Goal: Information Seeking & Learning: Learn about a topic

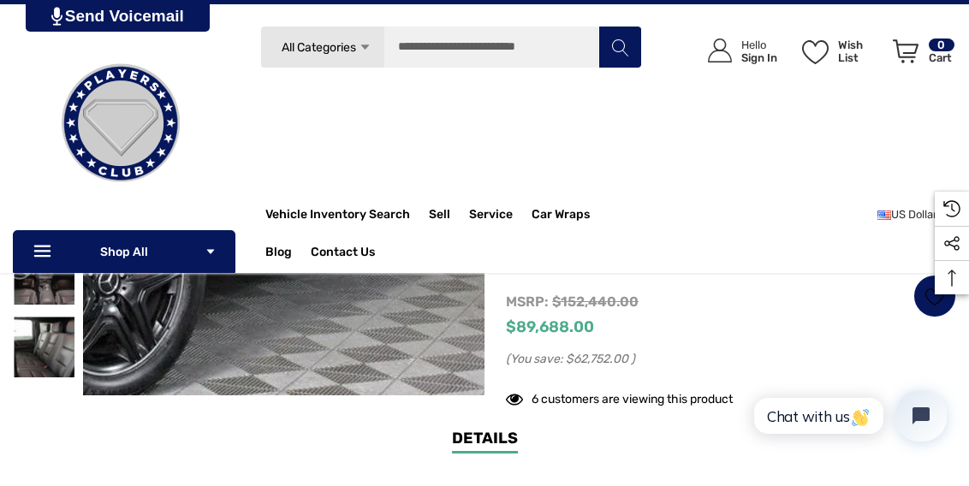
click at [410, 295] on img at bounding box center [65, 90] width 1095 height 822
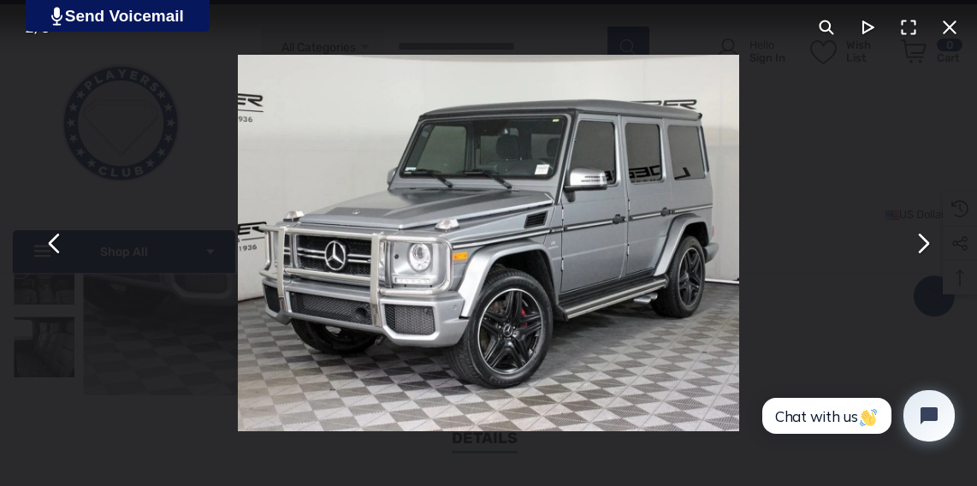
click at [926, 251] on button "You can close this modal content with the ESC key" at bounding box center [922, 243] width 41 height 41
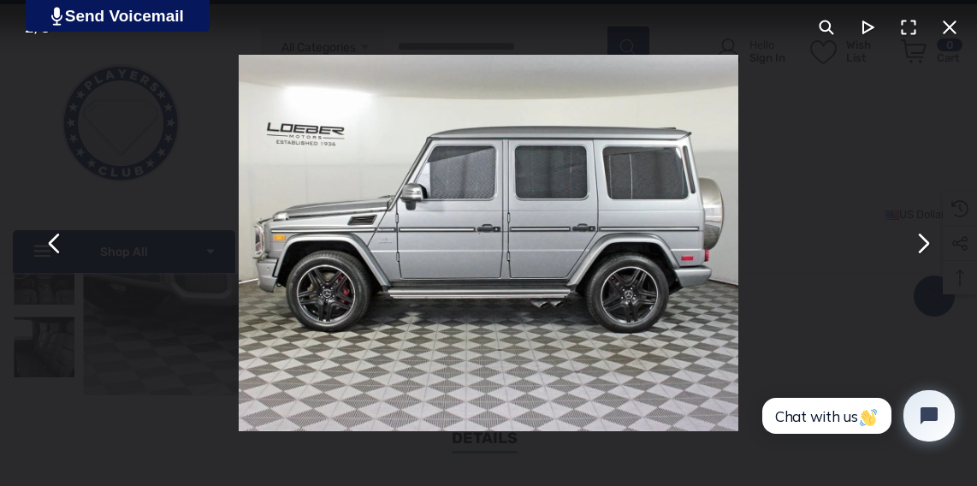
click at [927, 258] on button "You can close this modal content with the ESC key" at bounding box center [922, 243] width 41 height 41
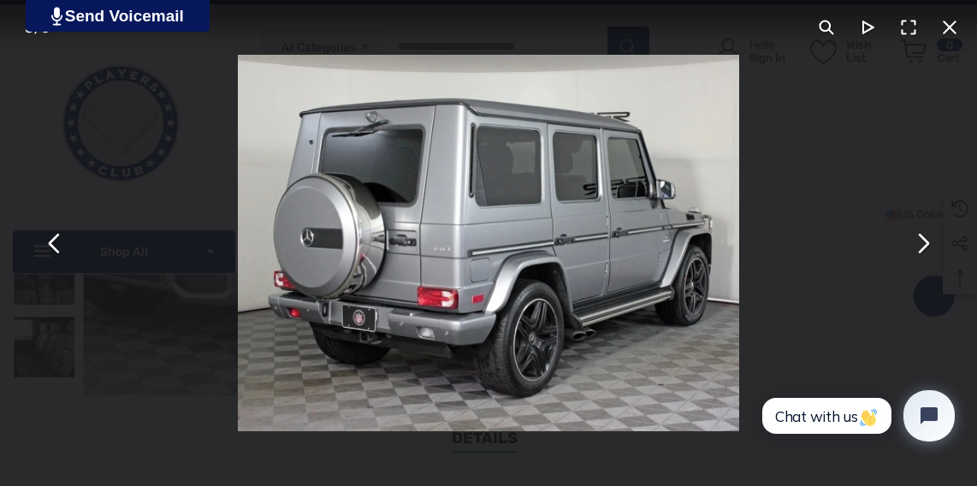
click at [927, 258] on button "You can close this modal content with the ESC key" at bounding box center [922, 243] width 41 height 41
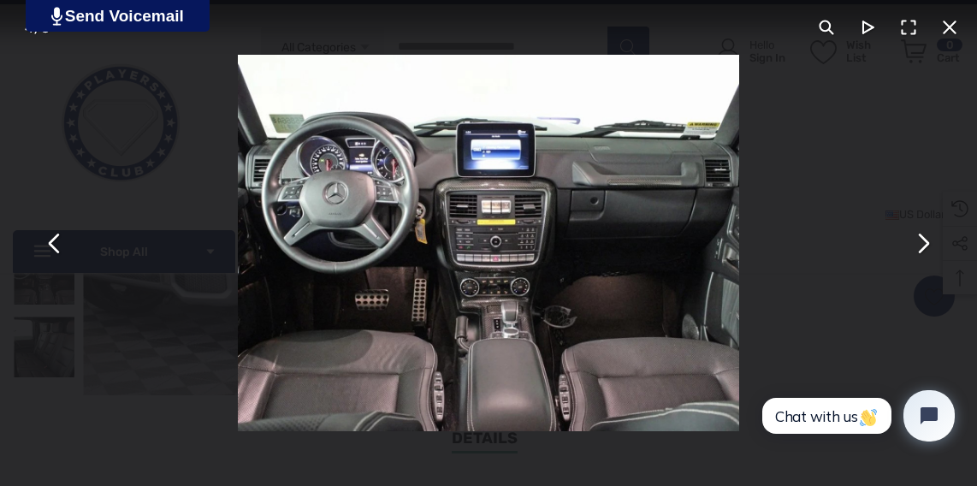
click at [927, 258] on button "You can close this modal content with the ESC key" at bounding box center [922, 243] width 41 height 41
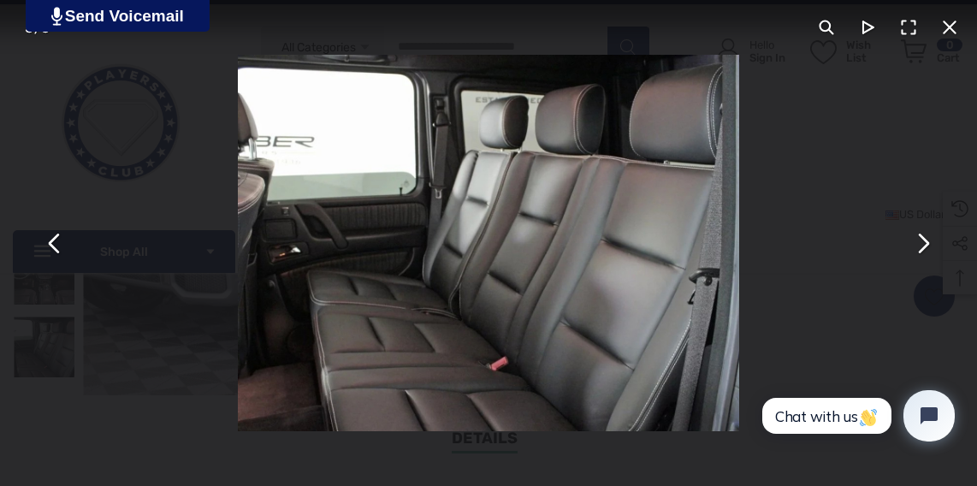
click at [927, 258] on button "You can close this modal content with the ESC key" at bounding box center [922, 243] width 41 height 41
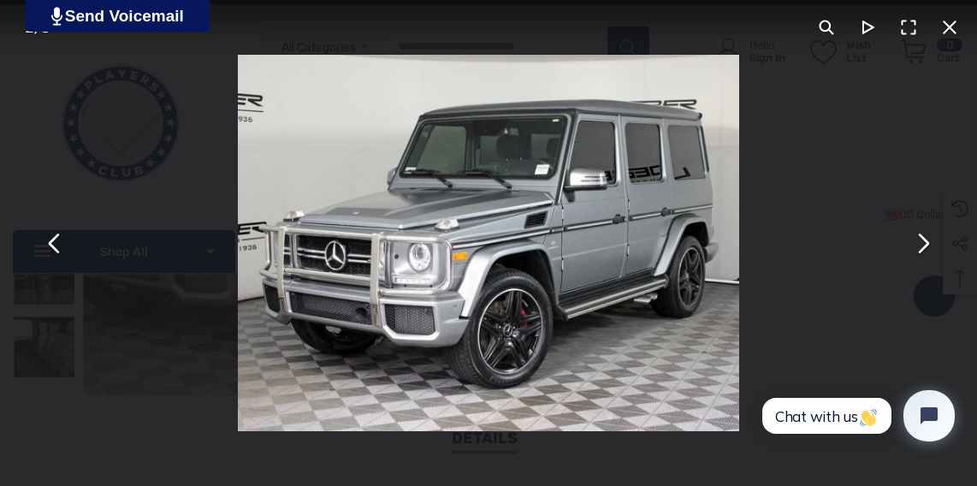
click at [927, 258] on button "You can close this modal content with the ESC key" at bounding box center [922, 243] width 41 height 41
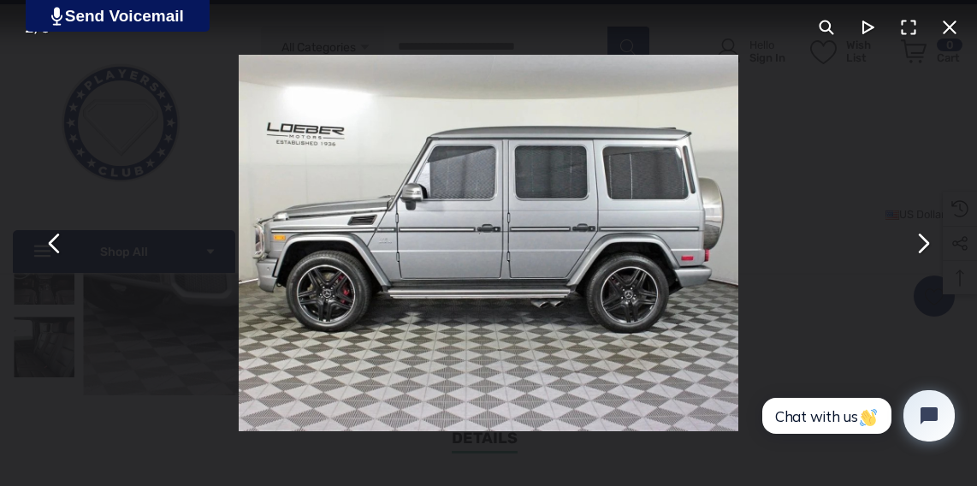
click at [950, 23] on button "You can close this modal content with the ESC key" at bounding box center [949, 27] width 41 height 41
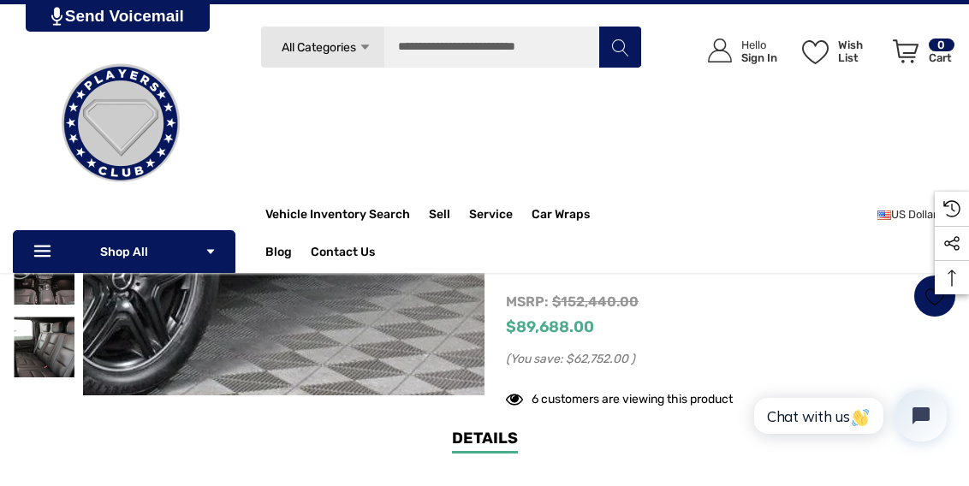
click at [402, 298] on img at bounding box center [79, 86] width 1095 height 822
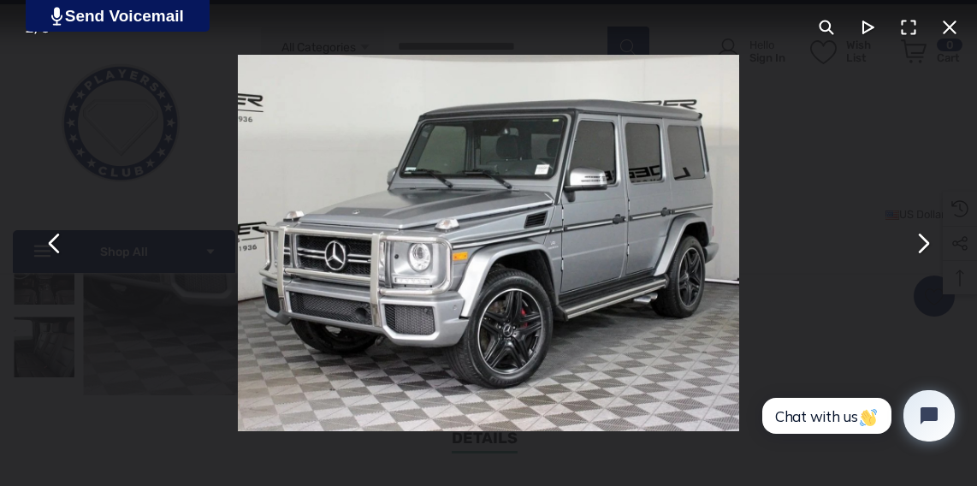
drag, startPoint x: 905, startPoint y: 32, endPoint x: 924, endPoint y: 110, distance: 80.1
click at [905, 32] on button "You can close this modal content with the ESC key" at bounding box center [908, 27] width 41 height 41
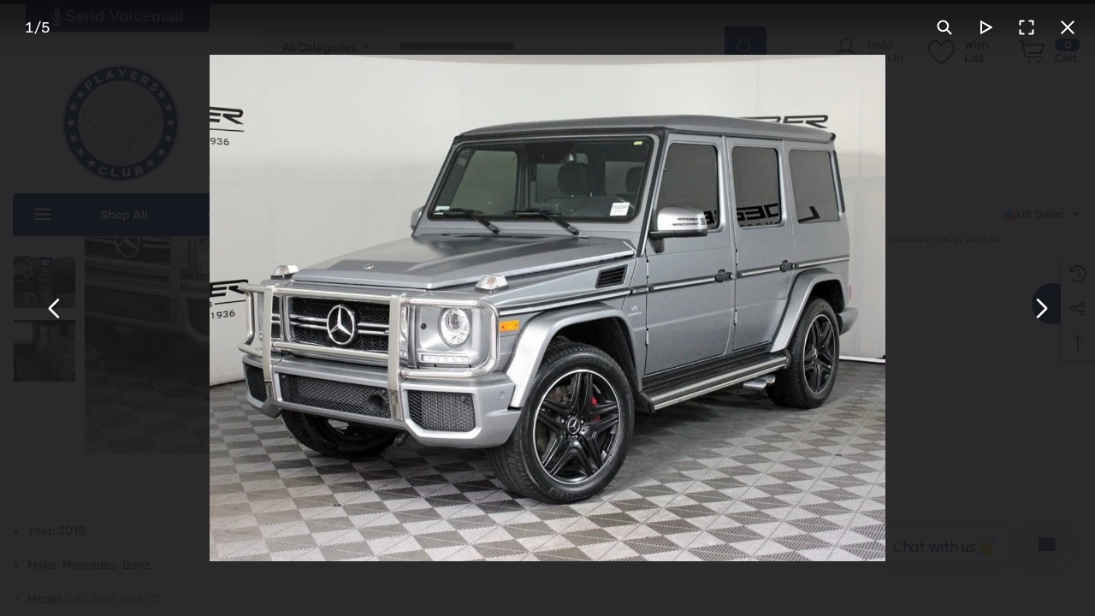
click at [968, 311] on button "You can close this modal content with the ESC key" at bounding box center [1040, 308] width 41 height 41
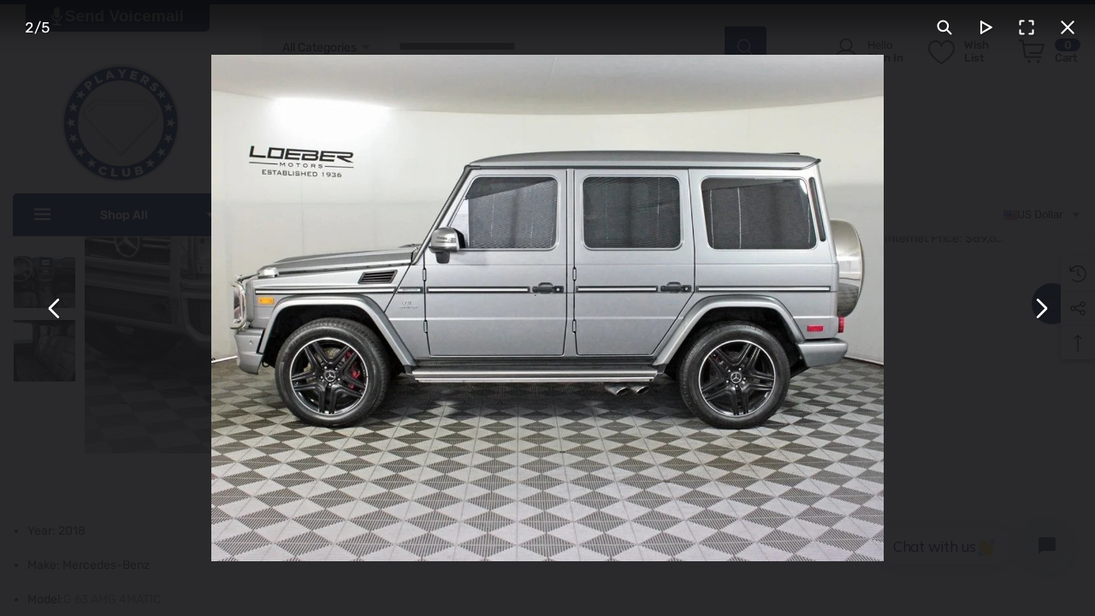
click at [968, 311] on button "You can close this modal content with the ESC key" at bounding box center [1040, 308] width 41 height 41
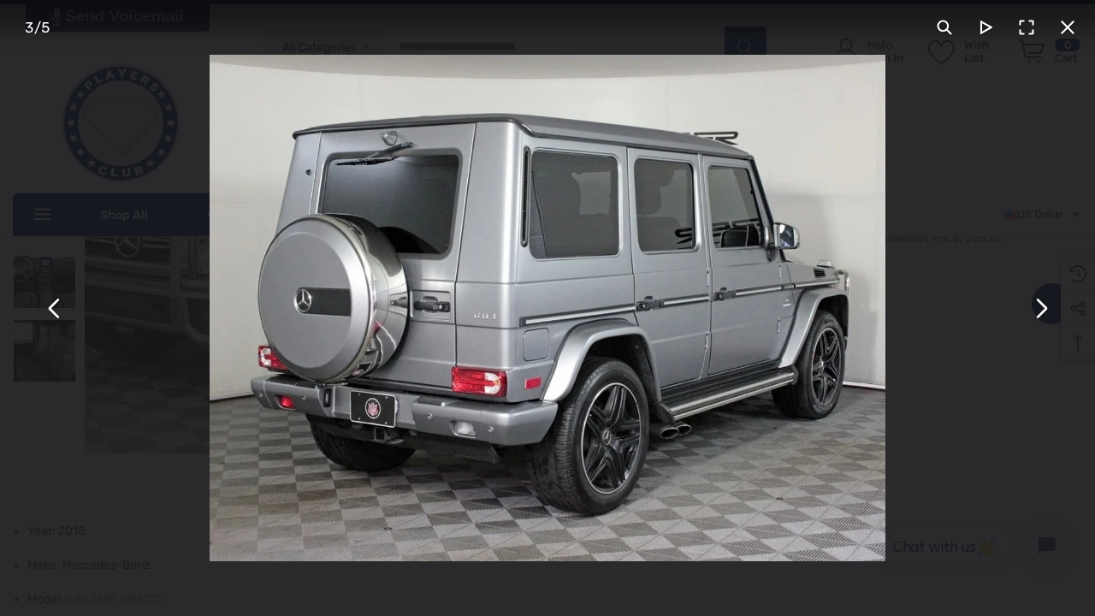
click at [968, 311] on button "You can close this modal content with the ESC key" at bounding box center [1040, 308] width 41 height 41
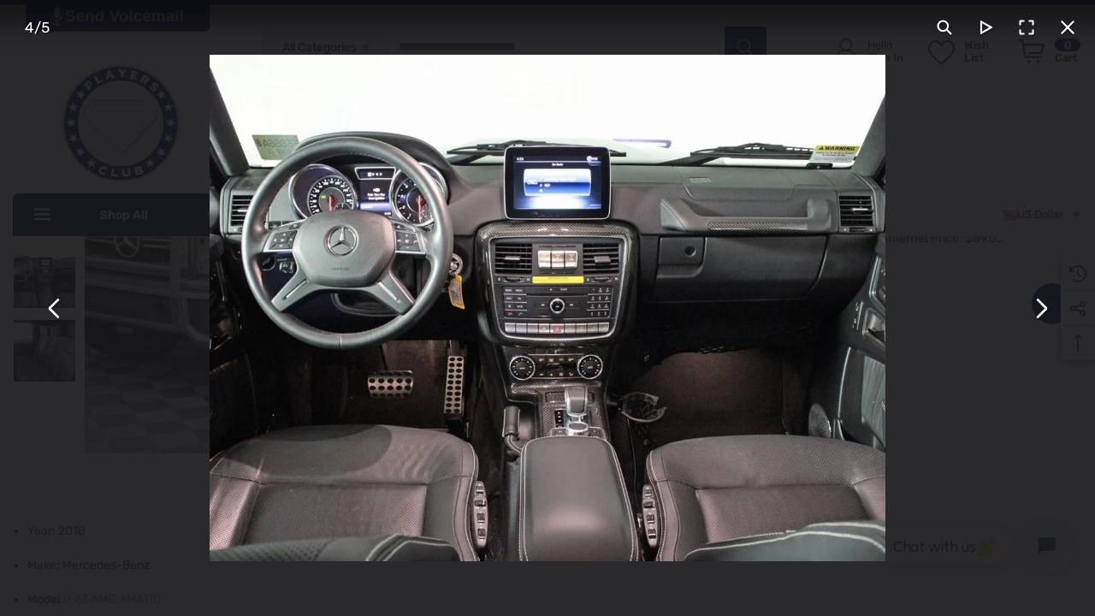
click at [968, 311] on button "You can close this modal content with the ESC key" at bounding box center [1040, 308] width 41 height 41
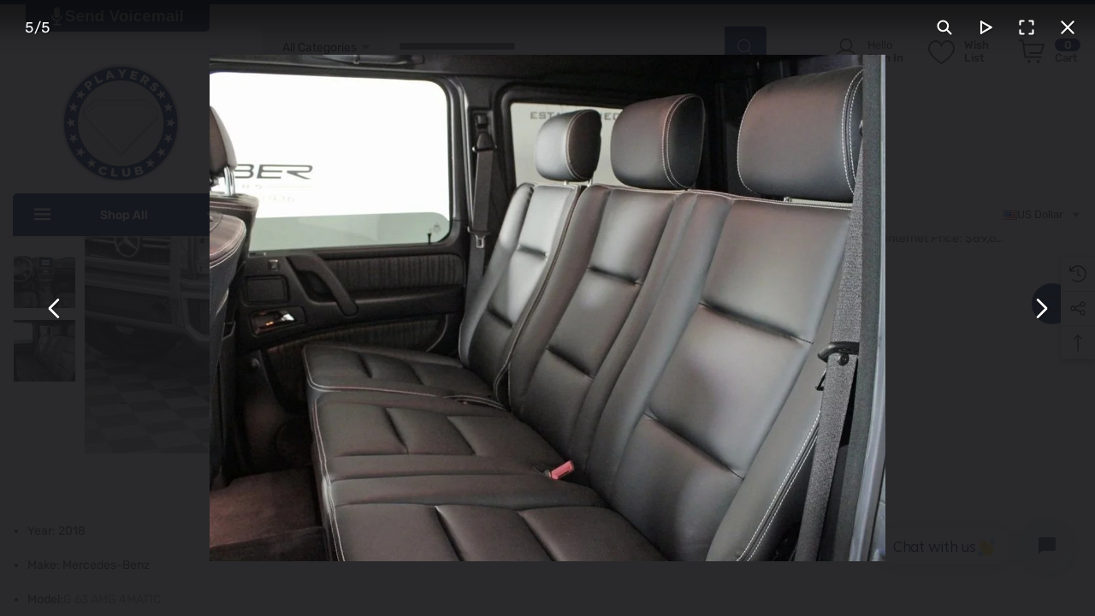
click at [968, 43] on button "You can close this modal content with the ESC key" at bounding box center [1068, 27] width 41 height 41
